Goal: Task Accomplishment & Management: Manage account settings

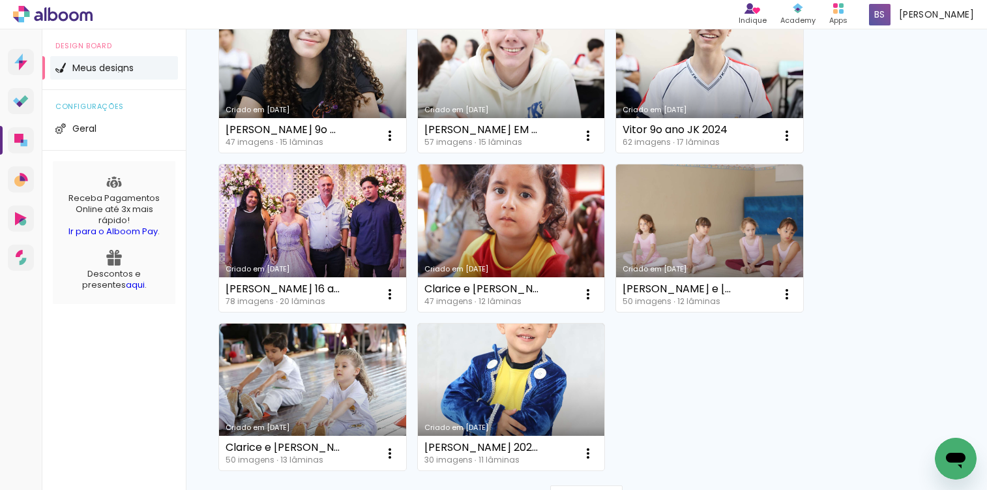
scroll to position [1156, 0]
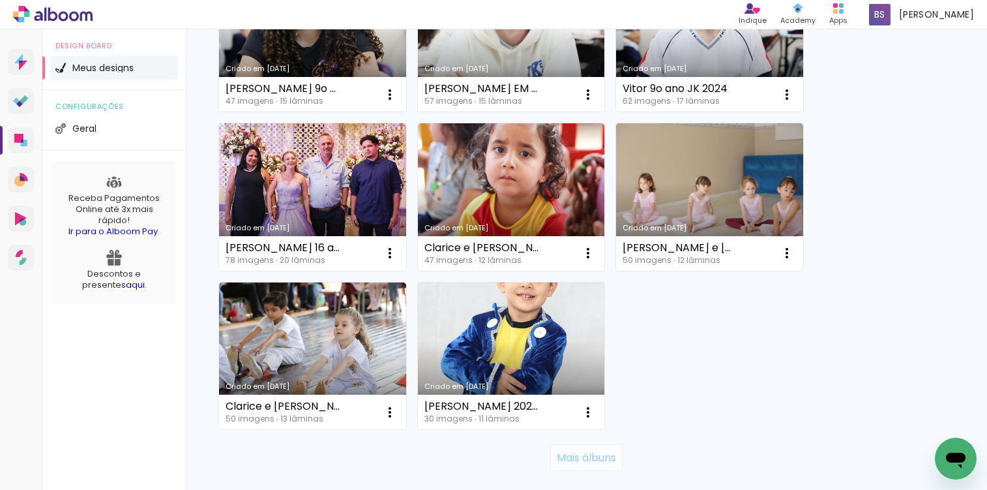
click at [0, 0] on slot "Mais álbuns" at bounding box center [0, 0] width 0 height 0
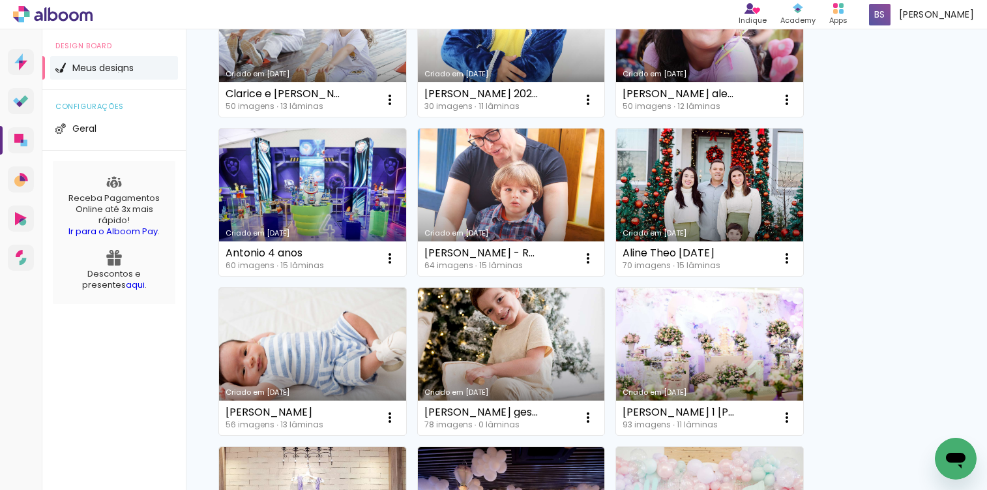
scroll to position [1613, 0]
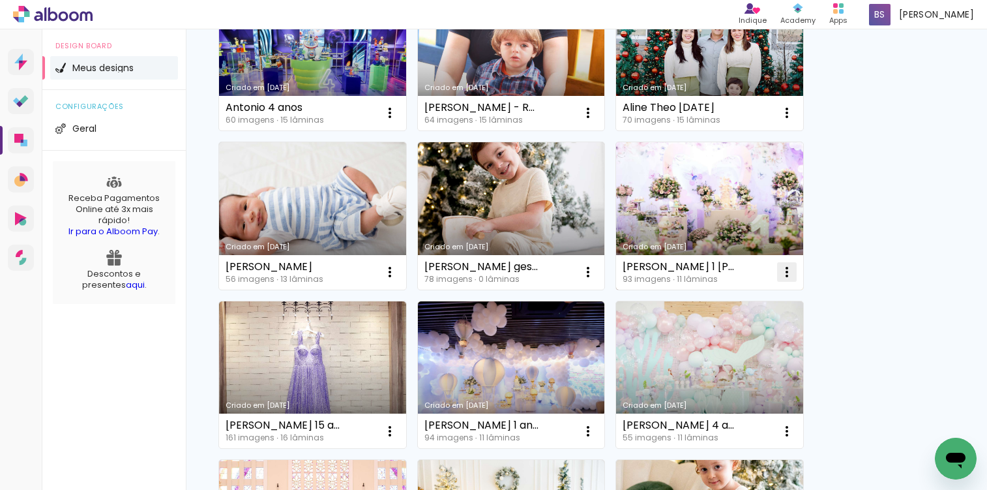
click at [787, 275] on iron-icon at bounding box center [787, 272] width 16 height 16
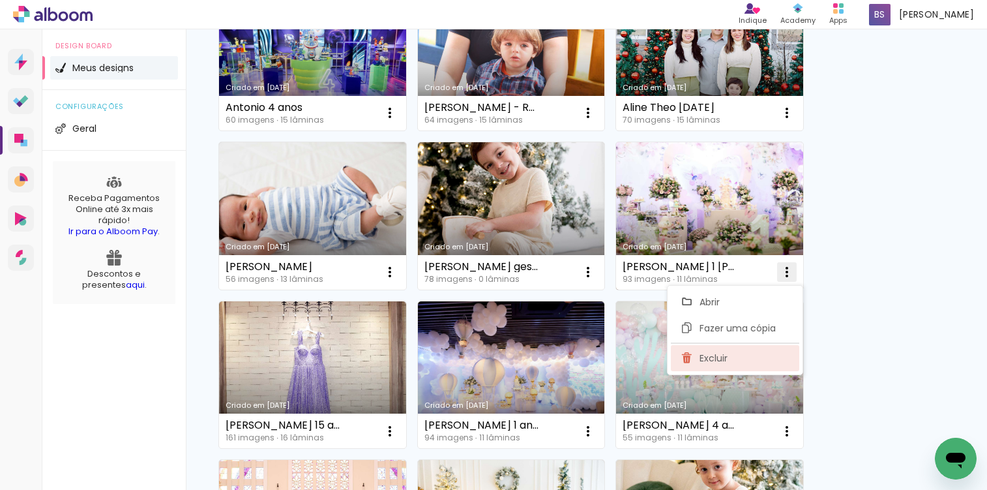
click at [735, 359] on paper-item "Excluir" at bounding box center [735, 358] width 128 height 26
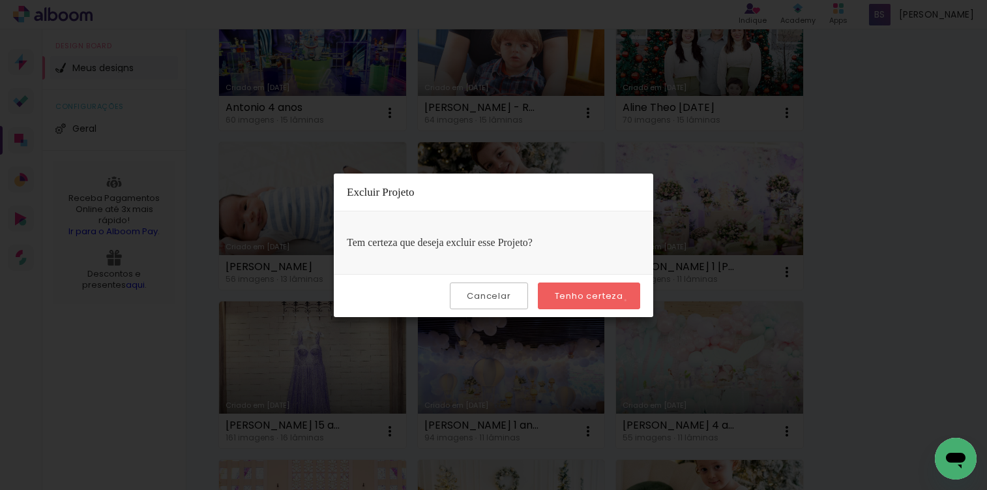
click at [627, 300] on paper-button "Tenho certeza" at bounding box center [589, 295] width 102 height 27
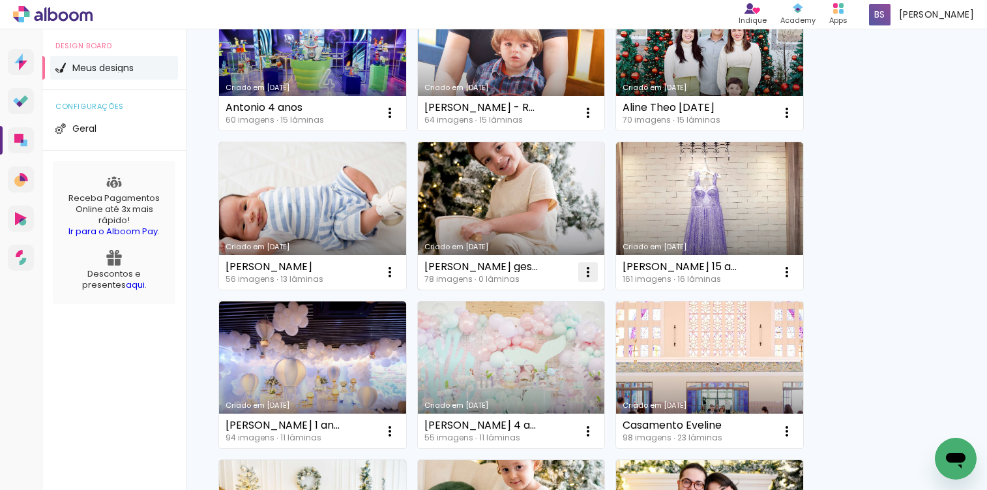
click at [591, 274] on iron-icon at bounding box center [588, 272] width 16 height 16
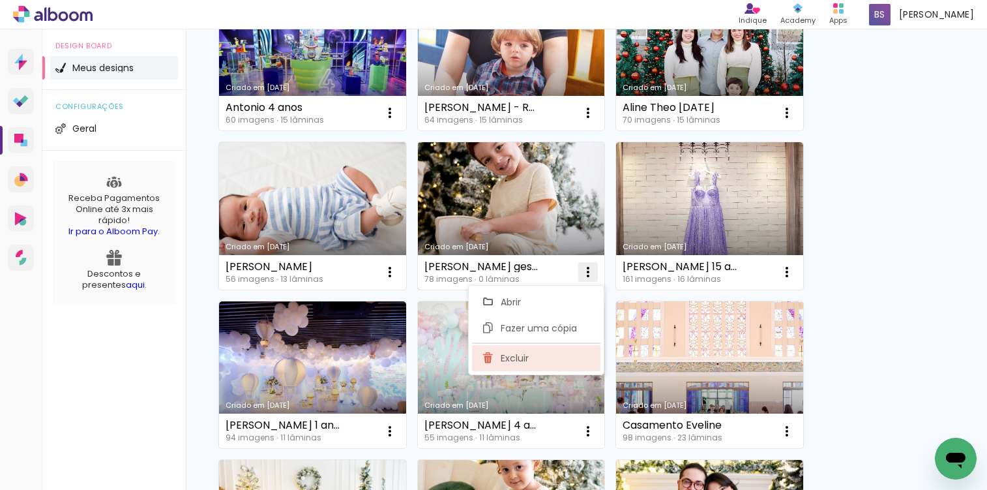
click at [522, 365] on paper-item "Excluir" at bounding box center [536, 358] width 128 height 26
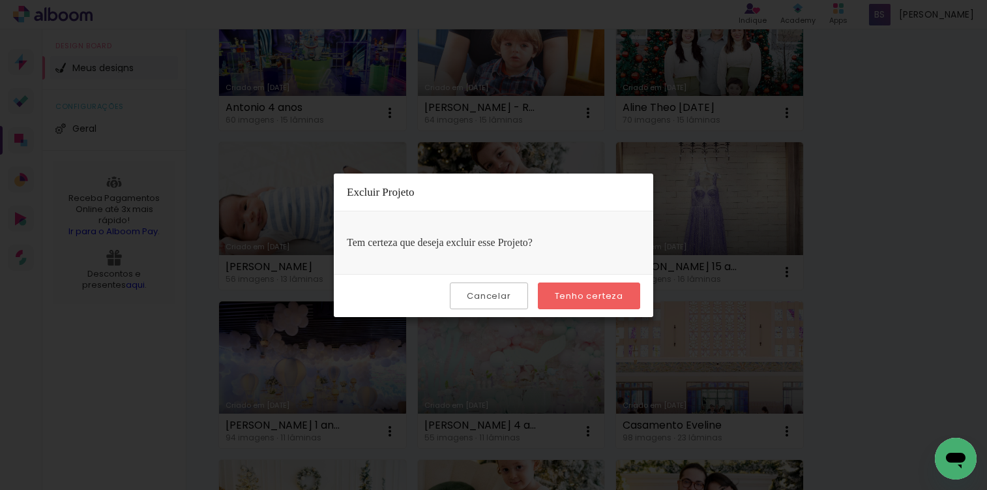
click at [573, 287] on paper-button "Tenho certeza" at bounding box center [589, 295] width 102 height 27
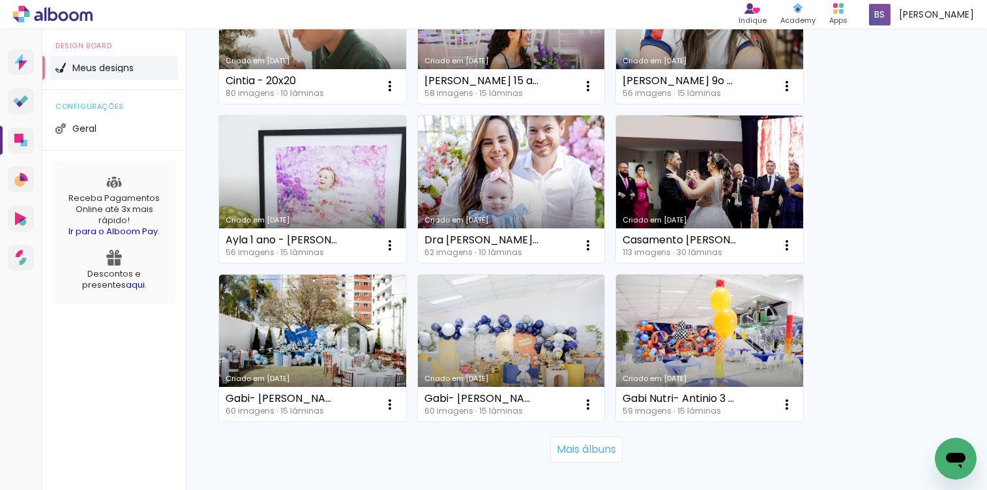
scroll to position [2506, 0]
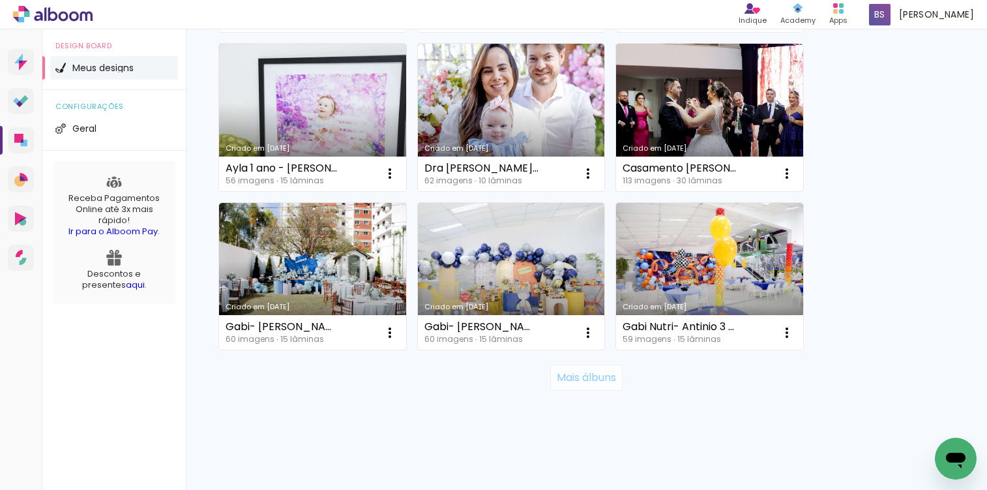
click at [0, 0] on slot "Mais álbuns" at bounding box center [0, 0] width 0 height 0
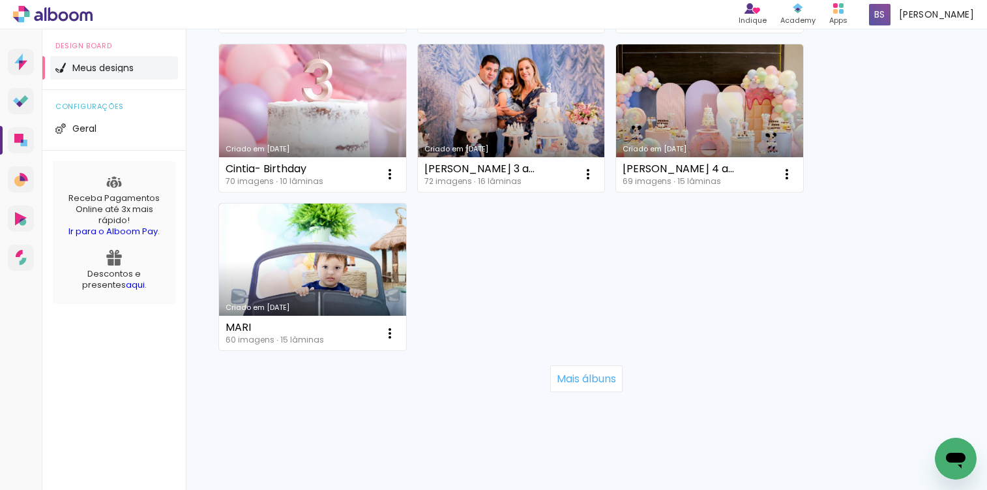
scroll to position [3944, 0]
